Goal: Information Seeking & Learning: Learn about a topic

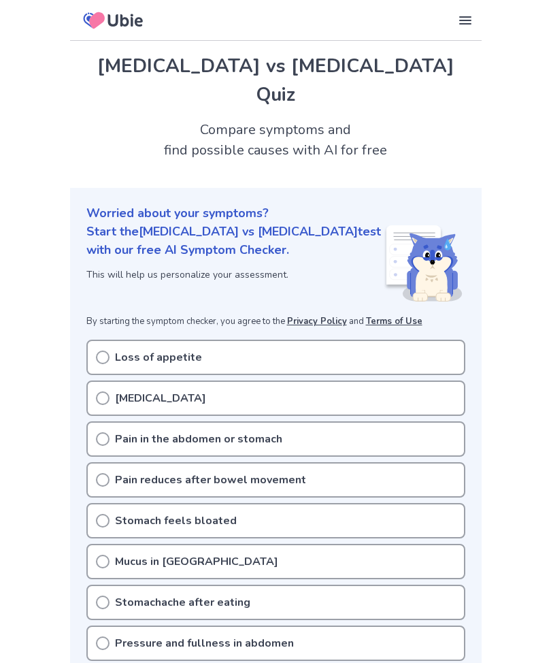
click at [101, 391] on icon at bounding box center [103, 398] width 14 height 14
click at [88, 380] on div "[MEDICAL_DATA]" at bounding box center [275, 397] width 379 height 35
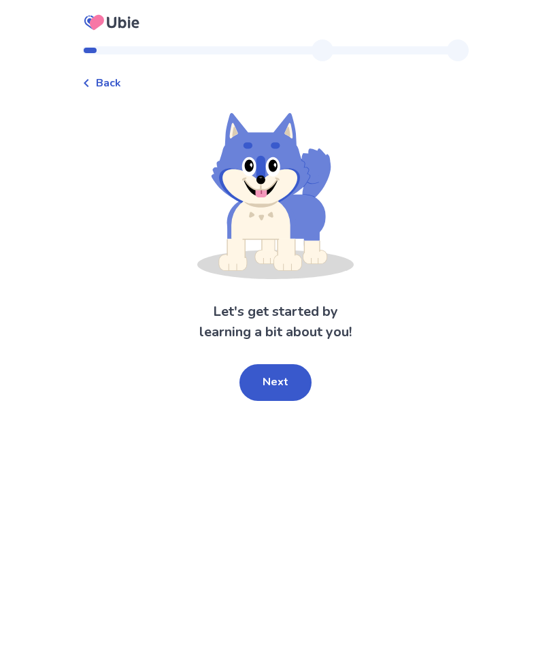
click at [105, 78] on span "Back" at bounding box center [108, 83] width 25 height 16
